Goal: Task Accomplishment & Management: Manage account settings

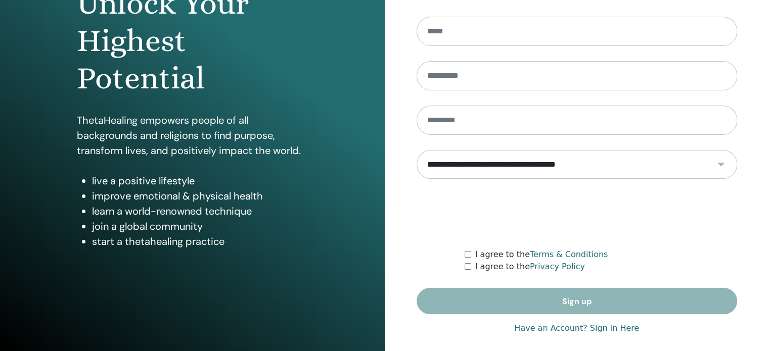
scroll to position [133, 0]
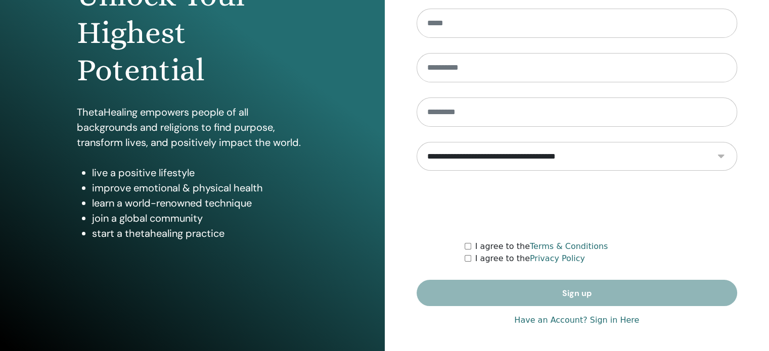
click at [617, 317] on link "Have an Account? Sign in Here" at bounding box center [576, 320] width 125 height 12
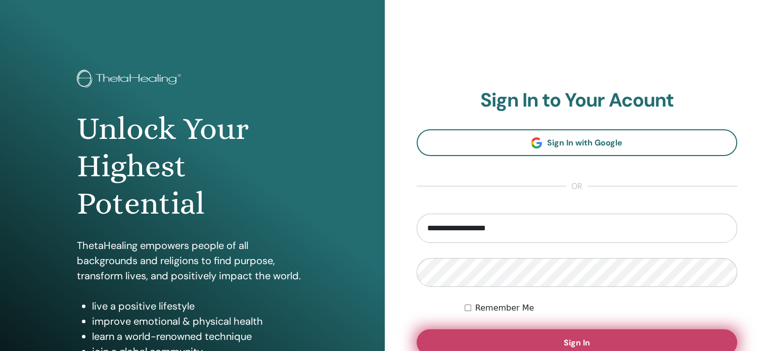
click at [552, 347] on button "Sign In" at bounding box center [577, 343] width 321 height 26
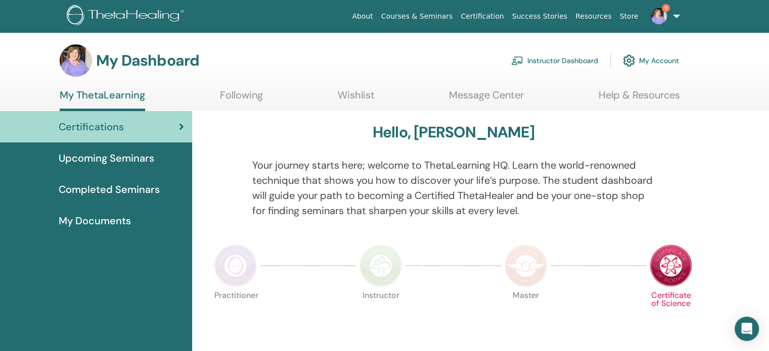
click at [567, 59] on link "Instructor Dashboard" at bounding box center [554, 61] width 87 height 22
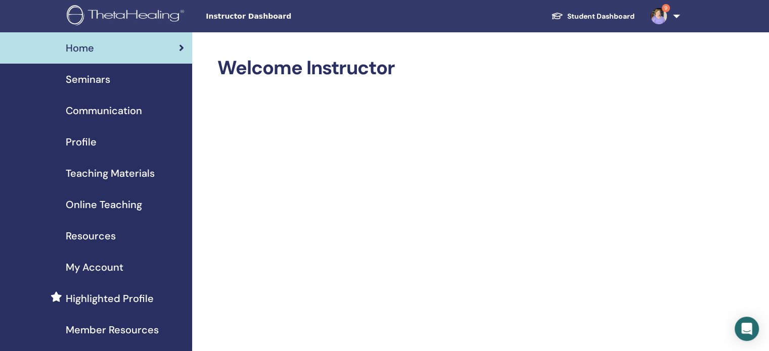
click at [100, 84] on span "Seminars" at bounding box center [88, 79] width 44 height 15
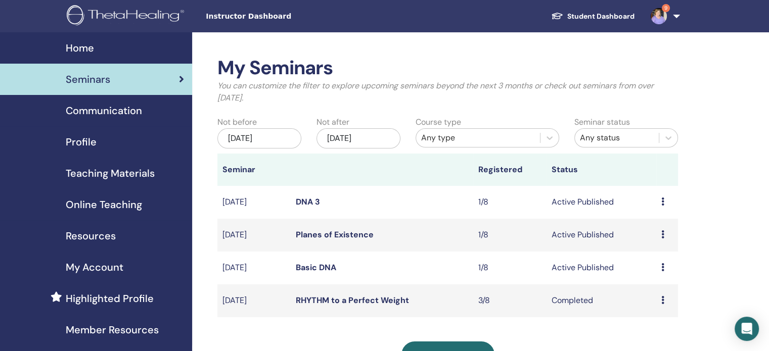
click at [662, 206] on div "Preview Edit Attendees Cancel" at bounding box center [667, 202] width 12 height 12
click at [664, 271] on div "Preview Edit Attendees Cancel" at bounding box center [667, 268] width 12 height 12
click at [653, 312] on link "Attendees" at bounding box center [656, 310] width 38 height 11
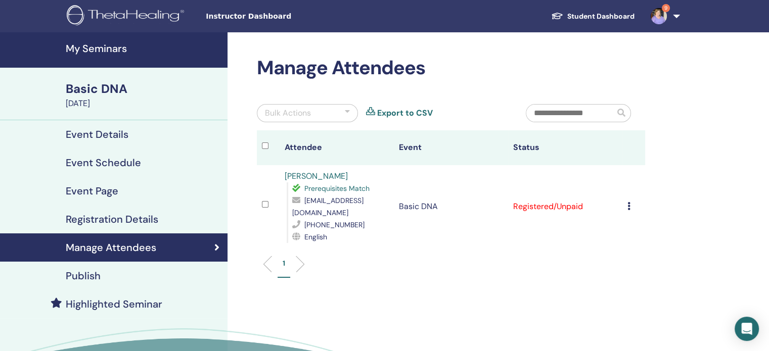
click at [627, 202] on icon at bounding box center [628, 206] width 3 height 8
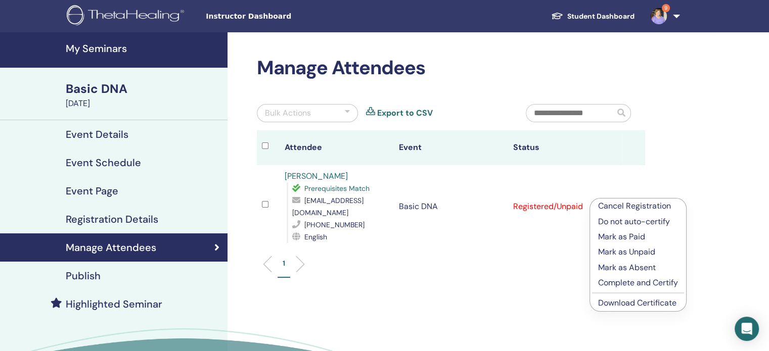
click at [621, 239] on p "Mark as Paid" at bounding box center [638, 237] width 80 height 12
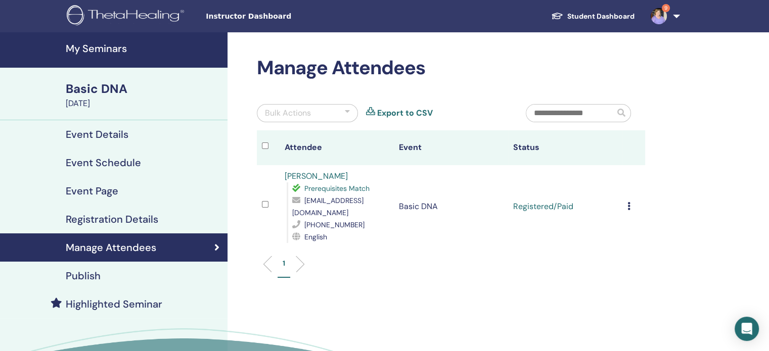
click at [621, 248] on div "1" at bounding box center [450, 268] width 403 height 40
click at [626, 199] on td "Cancel Registration Do not auto-certify Mark as Paid Mark as Unpaid Mark as Abs…" at bounding box center [633, 206] width 23 height 83
click at [628, 202] on icon at bounding box center [628, 206] width 3 height 8
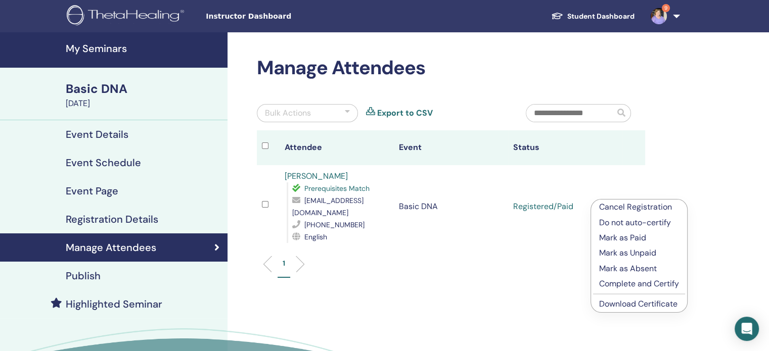
click at [615, 303] on link "Download Certificate" at bounding box center [638, 304] width 78 height 11
